Goal: Entertainment & Leisure: Consume media (video, audio)

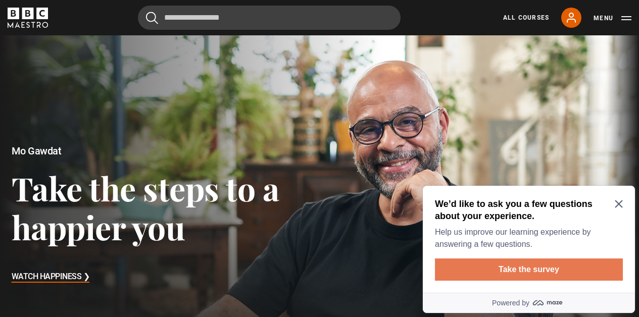
click at [536, 272] on button "Take the survey" at bounding box center [529, 270] width 188 height 22
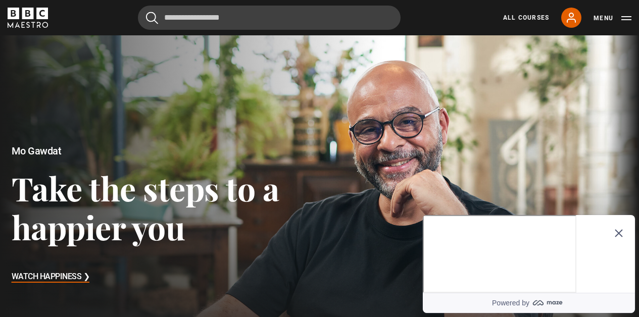
click at [620, 230] on icon "Close Maze Prompt" at bounding box center [619, 234] width 8 height 8
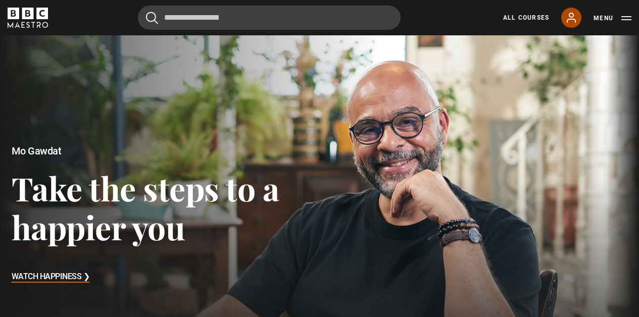
click at [569, 16] on icon at bounding box center [571, 17] width 8 height 9
click at [533, 20] on link "All Courses" at bounding box center [526, 17] width 46 height 9
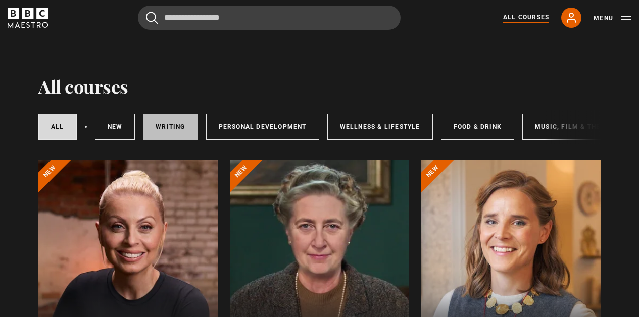
click at [178, 125] on link "Writing" at bounding box center [170, 127] width 55 height 26
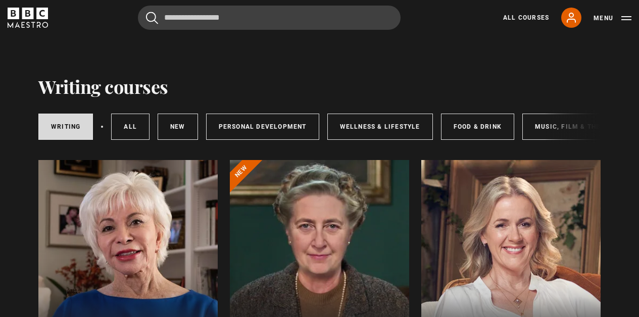
click at [532, 232] on div at bounding box center [510, 281] width 179 height 242
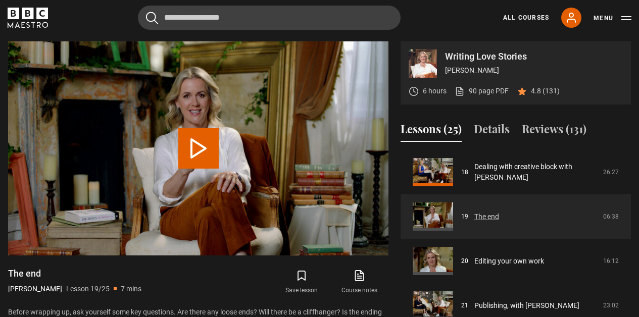
click at [490, 213] on link "The end" at bounding box center [486, 217] width 25 height 11
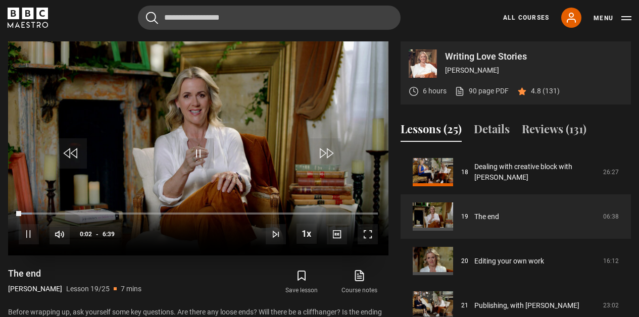
click at [366, 227] on span "Video Player" at bounding box center [368, 234] width 20 height 20
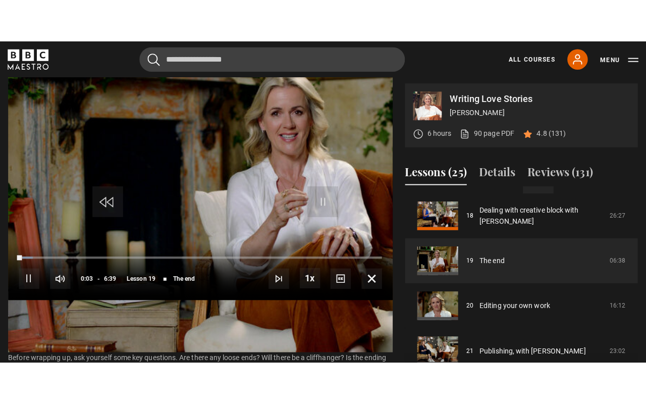
scroll to position [0, 0]
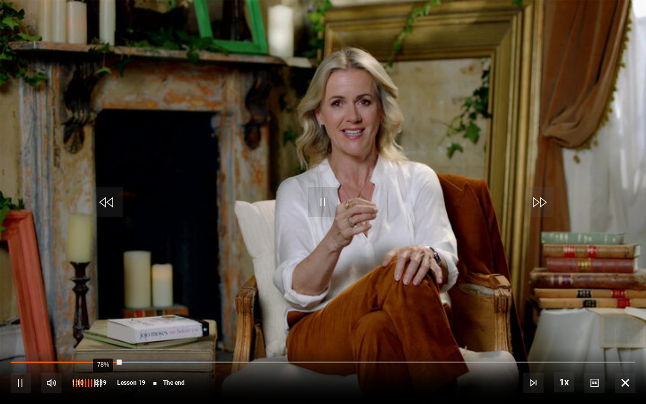
click at [103, 317] on div "78%" at bounding box center [103, 383] width 1 height 8
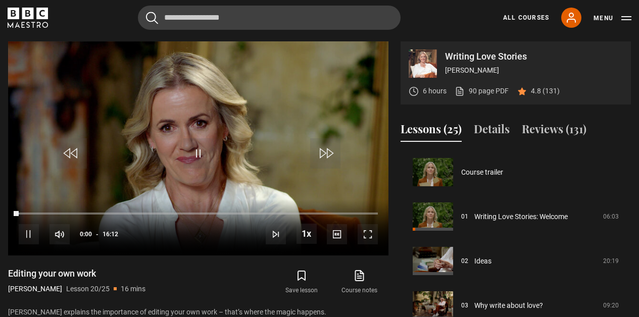
scroll to position [844, 0]
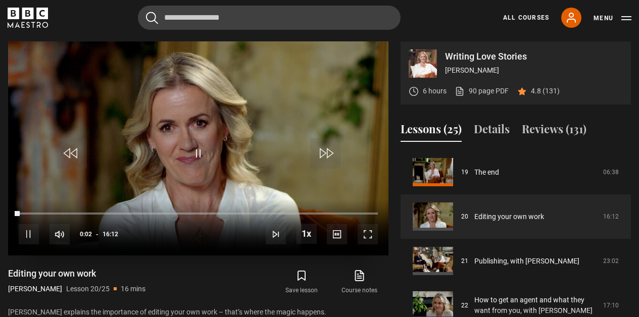
click at [369, 230] on span "Video Player" at bounding box center [368, 234] width 20 height 20
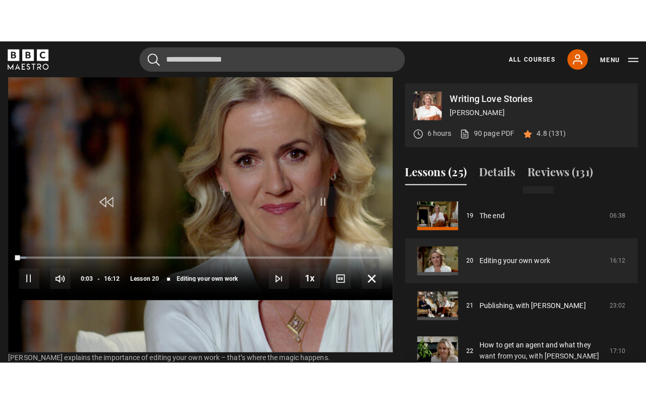
scroll to position [0, 0]
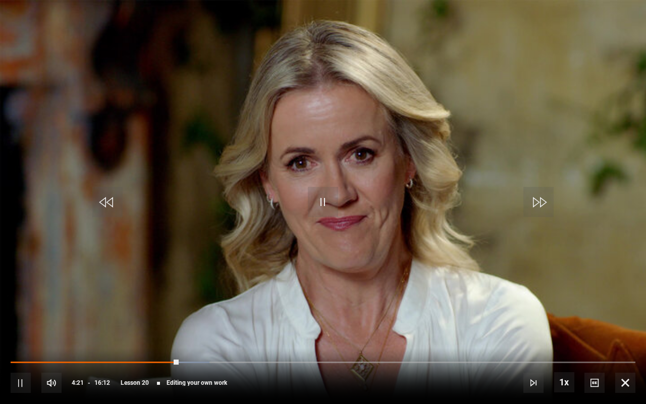
click at [20, 317] on span "Video Player" at bounding box center [21, 383] width 20 height 20
click at [622, 317] on span "Video Player" at bounding box center [626, 383] width 20 height 20
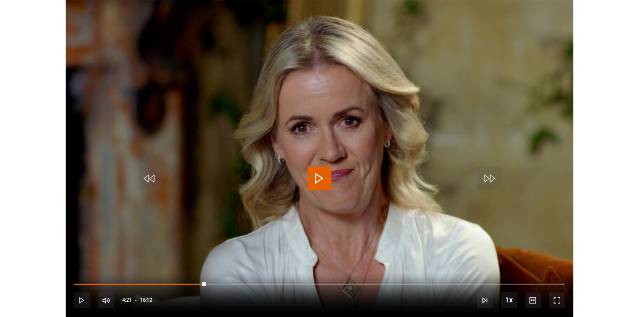
scroll to position [438, 0]
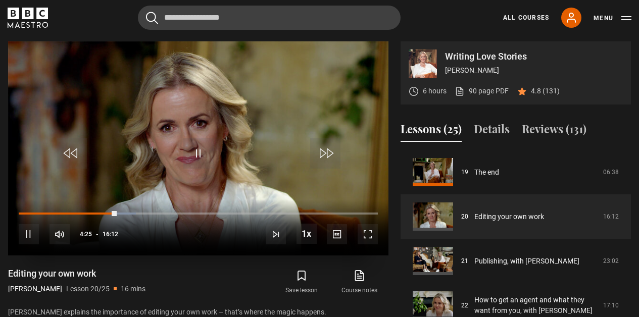
click at [28, 233] on span "Video Player" at bounding box center [29, 234] width 20 height 20
